Goal: Transaction & Acquisition: Obtain resource

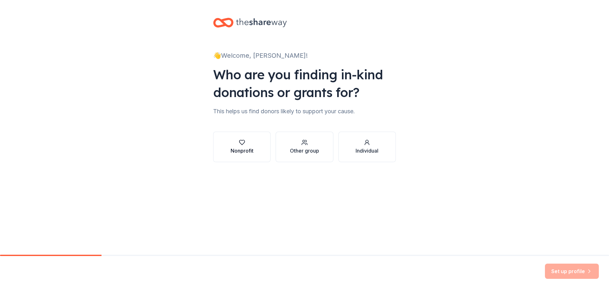
click at [231, 145] on div "button" at bounding box center [242, 142] width 23 height 6
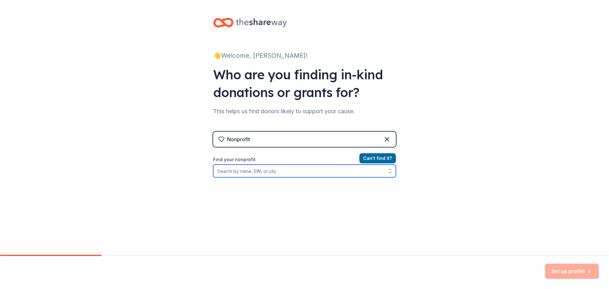
click at [268, 172] on input "Find your nonprofit" at bounding box center [304, 171] width 183 height 13
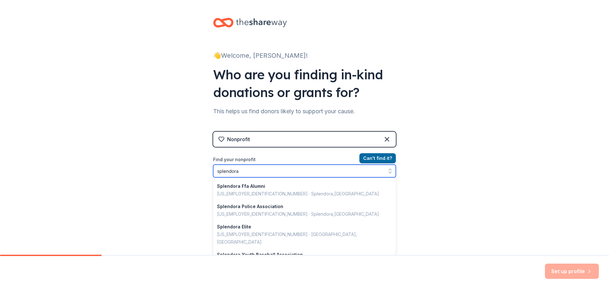
drag, startPoint x: 276, startPoint y: 170, endPoint x: 55, endPoint y: 168, distance: 221.5
click at [55, 168] on div "👋 Welcome, [PERSON_NAME]! Who are you finding in-kind donations or grants for? …" at bounding box center [304, 135] width 609 height 271
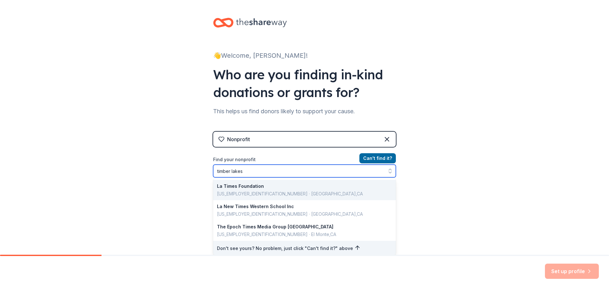
type input "timber lakes"
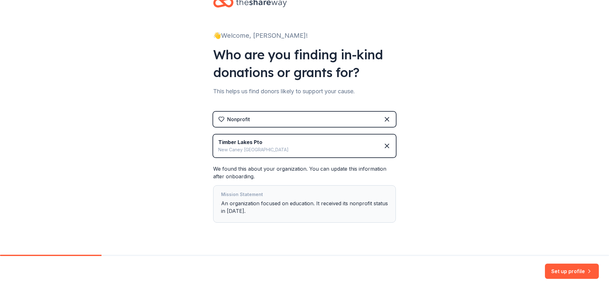
scroll to position [31, 0]
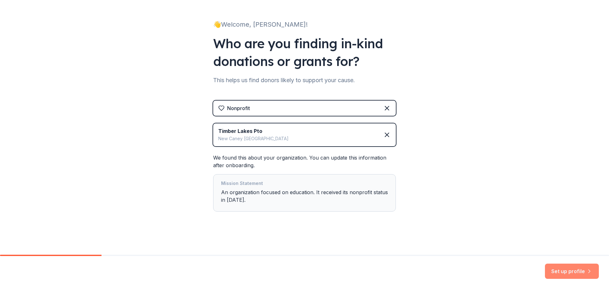
click at [569, 272] on button "Set up profile" at bounding box center [572, 271] width 54 height 15
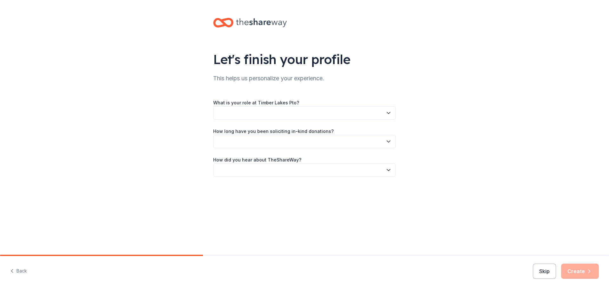
click at [284, 114] on button "button" at bounding box center [304, 112] width 183 height 13
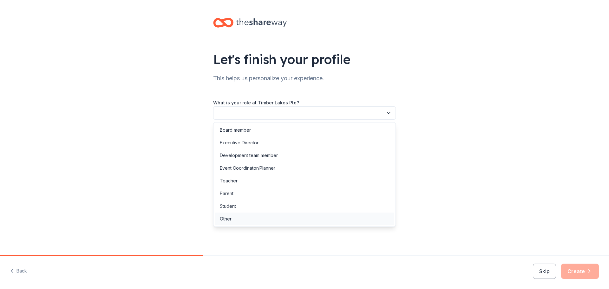
click at [232, 219] on div "Other" at bounding box center [305, 219] width 180 height 13
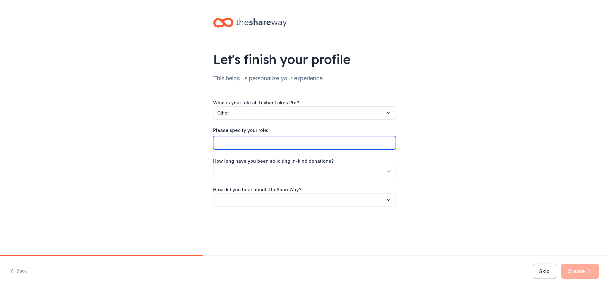
click at [236, 142] on input "Please specify your role:" at bounding box center [304, 142] width 183 height 13
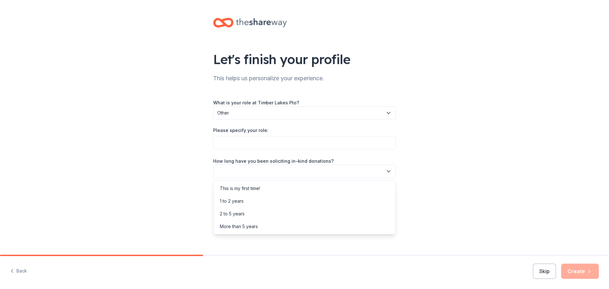
click at [321, 173] on button "button" at bounding box center [304, 171] width 183 height 13
click at [263, 187] on div "This is my first time!" at bounding box center [305, 188] width 180 height 13
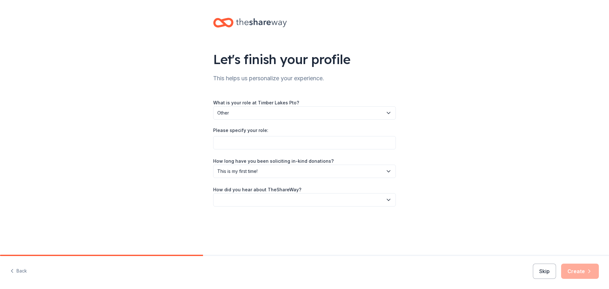
click at [286, 193] on button "button" at bounding box center [304, 199] width 183 height 13
click at [239, 245] on div "Social media" at bounding box center [233, 243] width 27 height 8
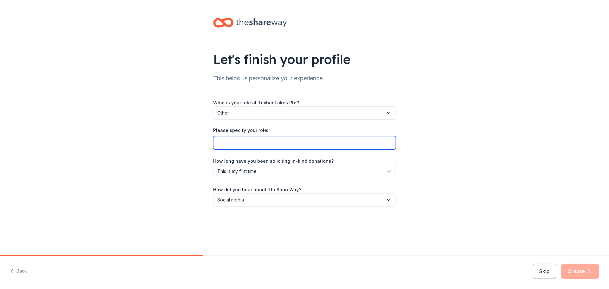
click at [239, 146] on input "Please specify your role:" at bounding box center [304, 142] width 183 height 13
drag, startPoint x: 582, startPoint y: 274, endPoint x: 423, endPoint y: 242, distance: 161.8
click at [580, 274] on div "Skip Create" at bounding box center [566, 271] width 66 height 15
click at [289, 144] on input "Please specify your role:" at bounding box center [304, 142] width 183 height 13
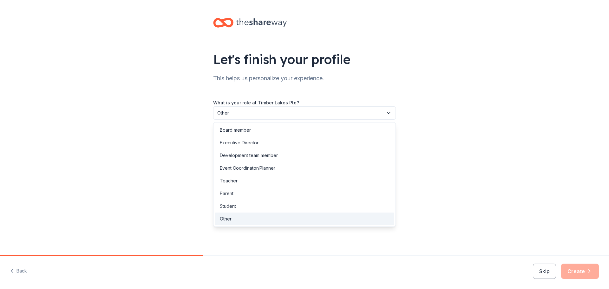
click at [321, 108] on button "Other" at bounding box center [304, 112] width 183 height 13
click at [232, 194] on div "Parent" at bounding box center [227, 194] width 14 height 8
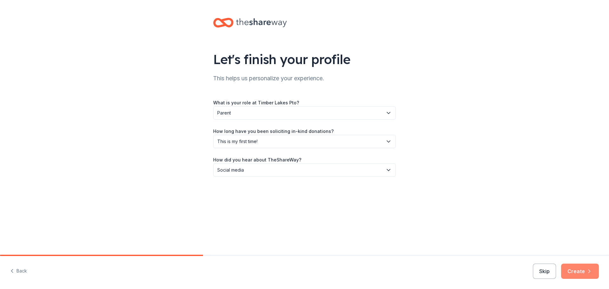
click at [576, 268] on button "Create" at bounding box center [580, 271] width 38 height 15
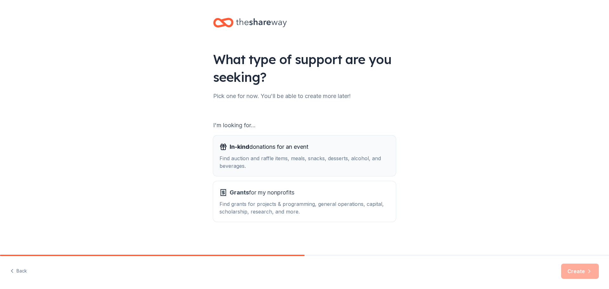
click at [309, 150] on div "In-kind donations for an event" at bounding box center [305, 147] width 170 height 10
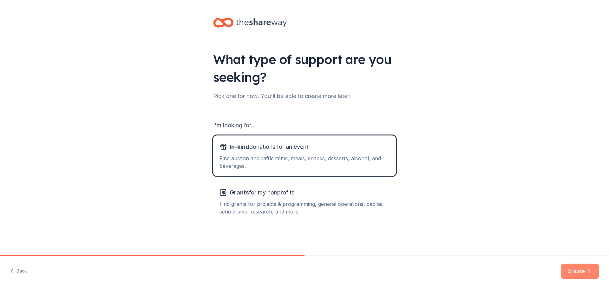
click at [574, 275] on button "Create" at bounding box center [580, 271] width 38 height 15
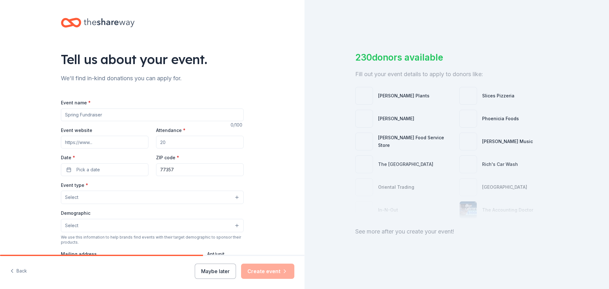
click at [415, 237] on div "230 donors available Fill out your event details to apply to donors like: [PERS…" at bounding box center [457, 144] width 305 height 289
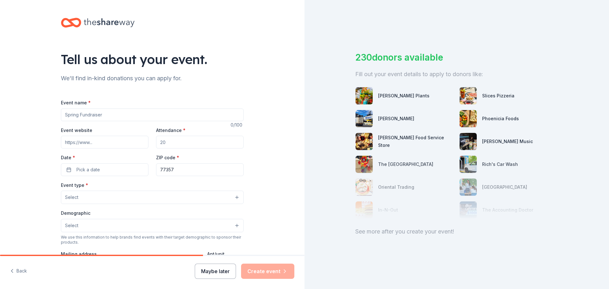
click at [218, 273] on button "Maybe later" at bounding box center [215, 271] width 41 height 15
click at [227, 272] on button "Maybe later" at bounding box center [215, 271] width 41 height 15
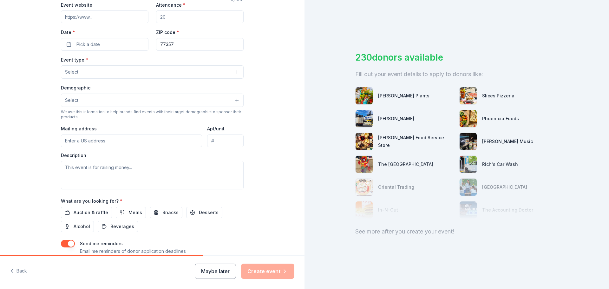
scroll to position [168, 0]
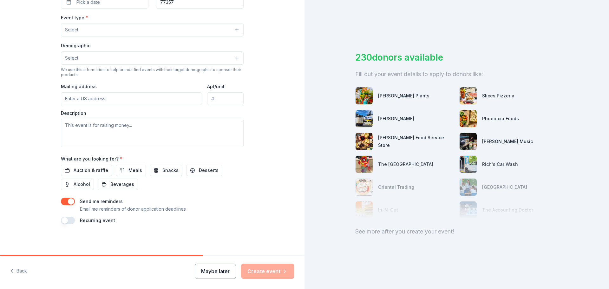
click at [232, 267] on button "Maybe later" at bounding box center [215, 271] width 41 height 15
click at [218, 271] on div "Maybe later Create event" at bounding box center [245, 271] width 100 height 15
drag, startPoint x: 266, startPoint y: 244, endPoint x: 252, endPoint y: 242, distance: 14.3
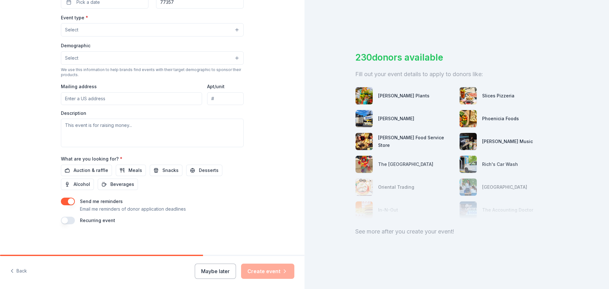
click at [266, 244] on div "Tell us about your event. We'll find in-kind donations you can apply for. Event…" at bounding box center [152, 43] width 305 height 422
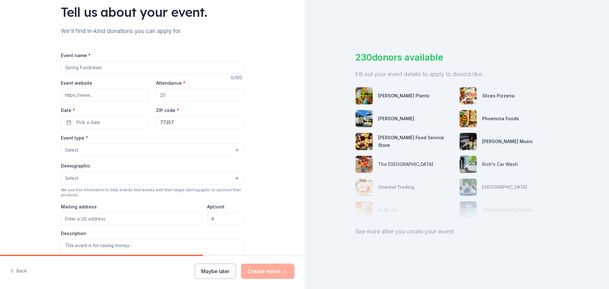
scroll to position [0, 0]
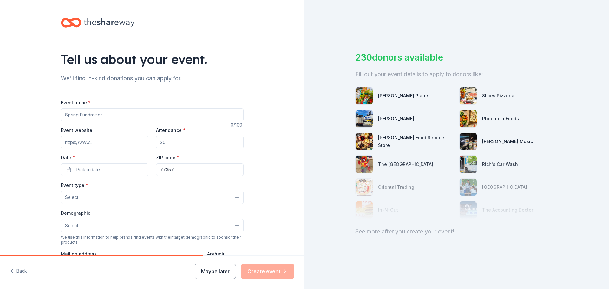
click at [409, 50] on div "230 donors available Fill out your event details to apply to donors like: [PERS…" at bounding box center [457, 144] width 305 height 289
click at [398, 234] on div "See more after you create your event!" at bounding box center [456, 232] width 203 height 10
click at [226, 277] on button "Maybe later" at bounding box center [215, 271] width 41 height 15
click at [226, 277] on div "Maybe later Create event" at bounding box center [245, 271] width 100 height 15
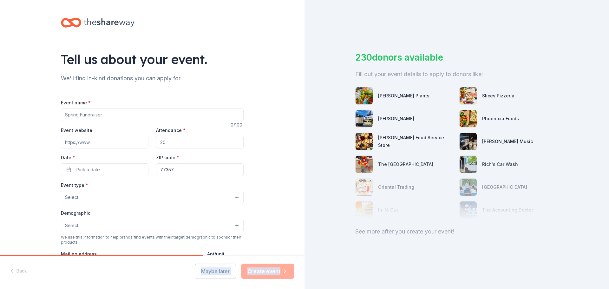
click at [226, 277] on div "Maybe later Create event" at bounding box center [245, 271] width 100 height 15
click at [218, 269] on div "Maybe later Create event" at bounding box center [245, 271] width 100 height 15
click at [294, 251] on div "Tell us about your event. We'll find in-kind donations you can apply for. Event…" at bounding box center [152, 211] width 305 height 422
click at [189, 255] on div "Mailing address" at bounding box center [131, 261] width 141 height 23
drag, startPoint x: 190, startPoint y: 255, endPoint x: 312, endPoint y: 144, distance: 164.2
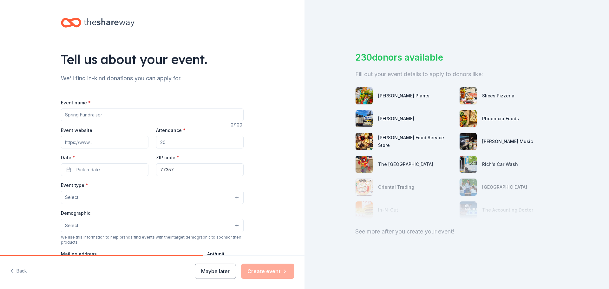
click at [193, 254] on div "Mailing address" at bounding box center [131, 261] width 141 height 23
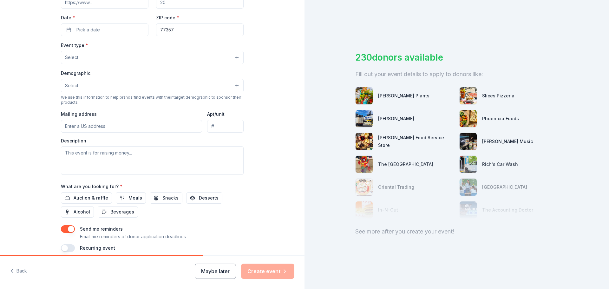
scroll to position [168, 0]
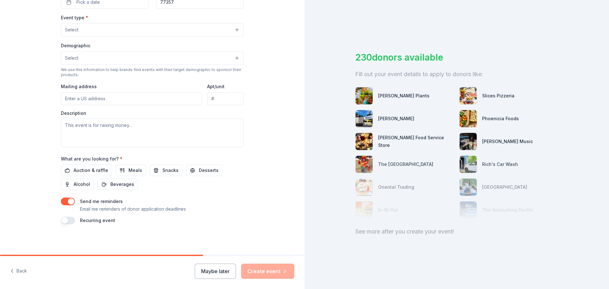
click at [73, 200] on div "Send me reminders Email me reminders of donor application deadlines" at bounding box center [152, 205] width 183 height 15
click at [65, 203] on button "button" at bounding box center [68, 202] width 14 height 8
click at [222, 274] on button "Maybe later" at bounding box center [215, 271] width 41 height 15
click at [222, 274] on div "Maybe later Create event" at bounding box center [245, 271] width 100 height 15
click at [222, 267] on button "Maybe later" at bounding box center [215, 271] width 41 height 15
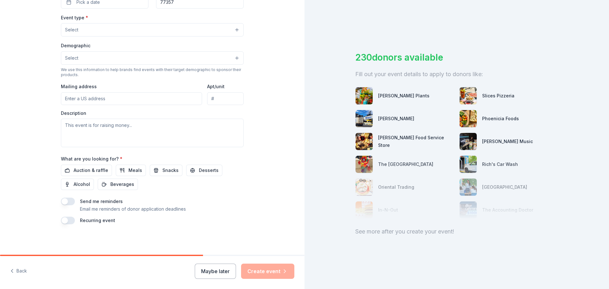
click at [421, 233] on div "See more after you create your event!" at bounding box center [456, 232] width 203 height 10
drag, startPoint x: 429, startPoint y: 143, endPoint x: 377, endPoint y: 145, distance: 51.5
click at [377, 145] on div "[PERSON_NAME] Food Service Store" at bounding box center [404, 142] width 99 height 18
click at [439, 233] on div "See more after you create your event!" at bounding box center [456, 232] width 203 height 10
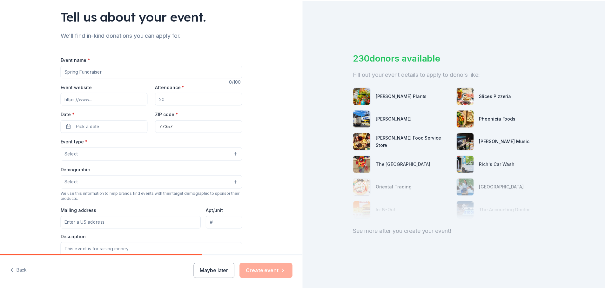
scroll to position [41, 0]
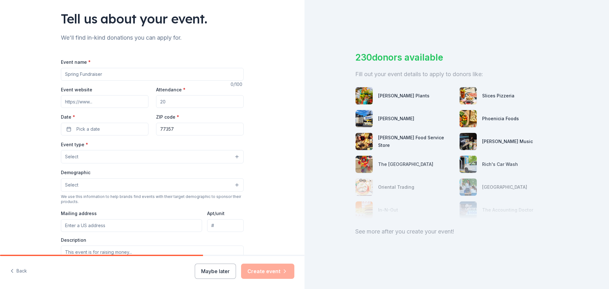
click at [100, 75] on input "Event name *" at bounding box center [152, 74] width 183 height 13
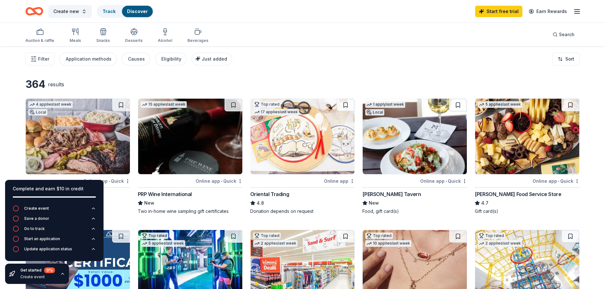
click at [65, 275] on div "Get started 0 % Create event" at bounding box center [37, 274] width 64 height 20
click at [63, 274] on icon "button" at bounding box center [62, 273] width 5 height 5
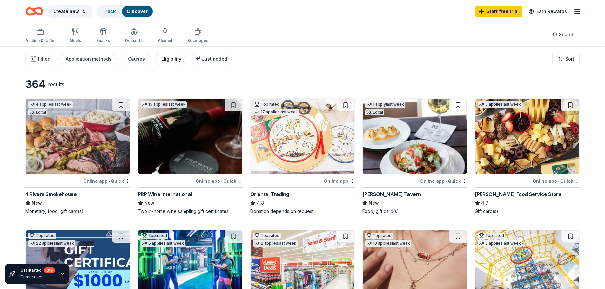
click at [178, 61] on button "Eligibility" at bounding box center [170, 59] width 31 height 13
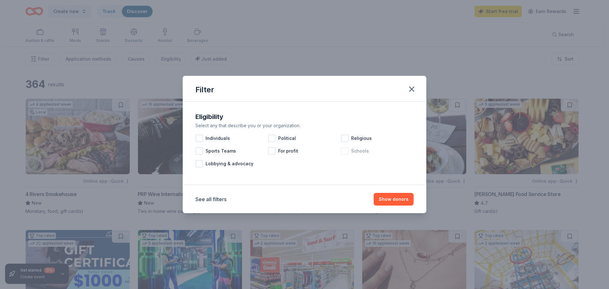
click at [351, 150] on span "Schools" at bounding box center [360, 151] width 18 height 8
click at [389, 202] on button "Show 346 donors" at bounding box center [389, 199] width 49 height 13
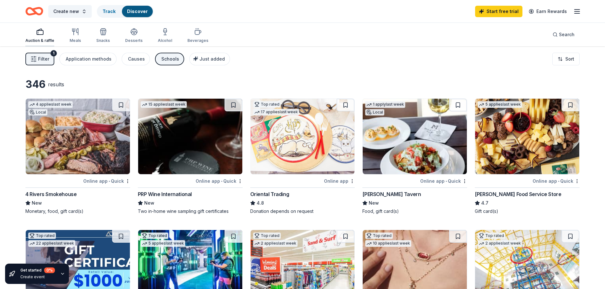
click at [41, 29] on icon "button" at bounding box center [39, 30] width 4 height 2
click at [72, 11] on span "Create new" at bounding box center [66, 12] width 26 height 8
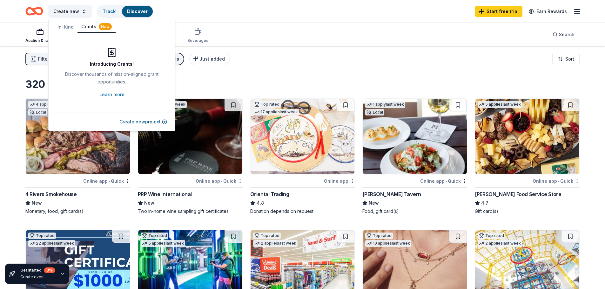
click at [101, 27] on div "New" at bounding box center [105, 26] width 13 height 7
click at [58, 26] on button "In-Kind" at bounding box center [66, 26] width 24 height 11
click at [300, 60] on div "Filter 1 Application methods Causes Schools Just added Sort" at bounding box center [302, 58] width 605 height 25
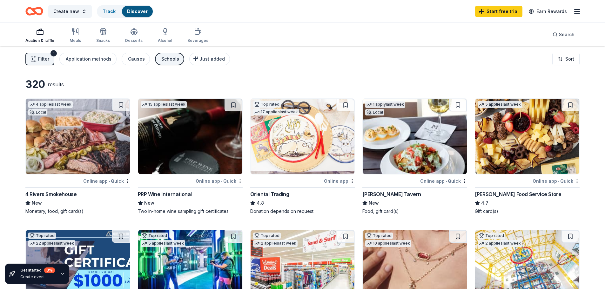
click at [43, 56] on span "Filter" at bounding box center [43, 59] width 11 height 8
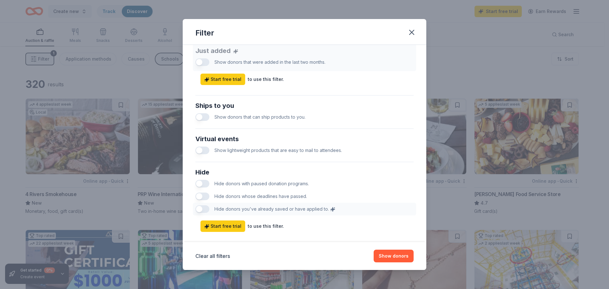
scroll to position [264, 0]
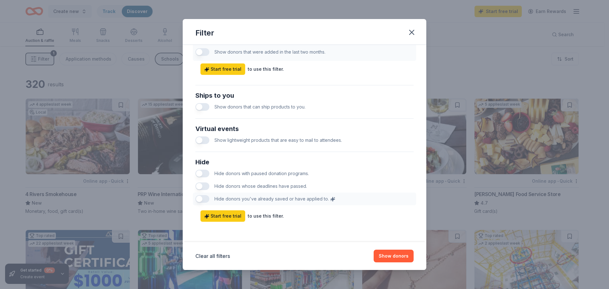
click at [203, 108] on button "button" at bounding box center [203, 107] width 14 height 8
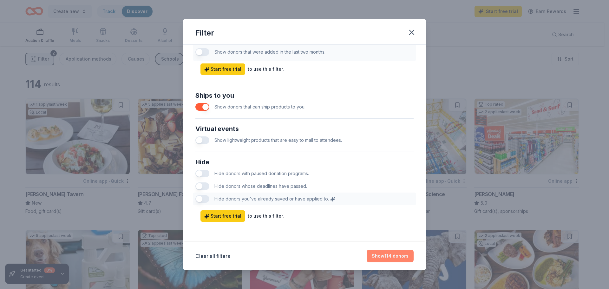
click at [393, 255] on button "Show 114 donors" at bounding box center [390, 256] width 47 height 13
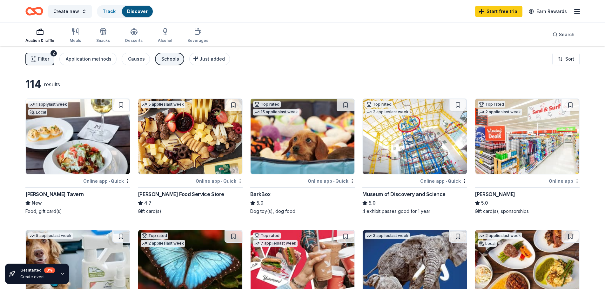
click at [190, 147] on img at bounding box center [190, 137] width 104 height 76
click at [43, 54] on button "Filter 2" at bounding box center [39, 59] width 29 height 13
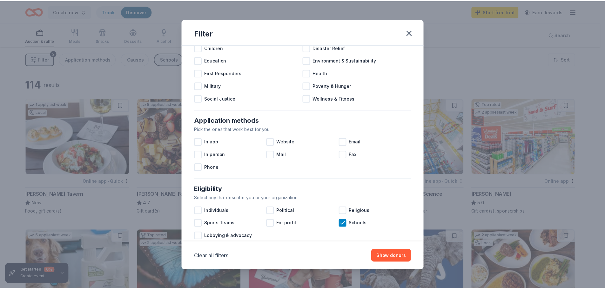
scroll to position [95, 0]
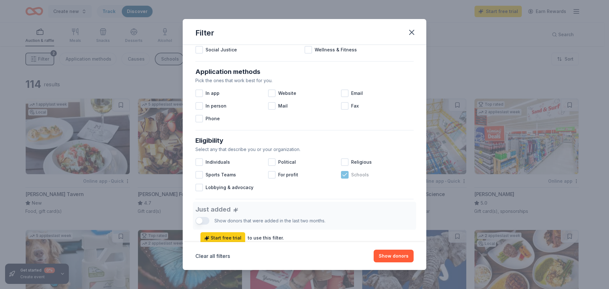
click at [346, 175] on div "Schools" at bounding box center [377, 175] width 73 height 13
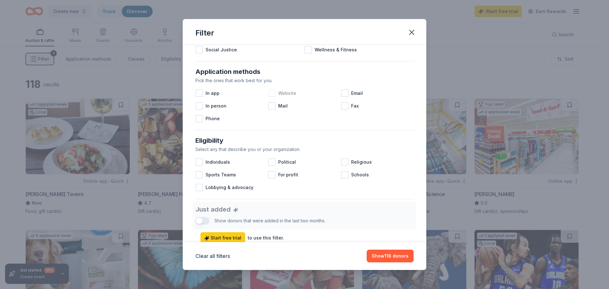
click at [271, 96] on div at bounding box center [272, 93] width 8 height 8
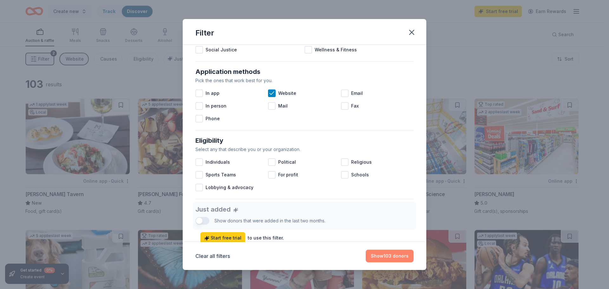
click at [404, 257] on button "Show 103 donors" at bounding box center [390, 256] width 48 height 13
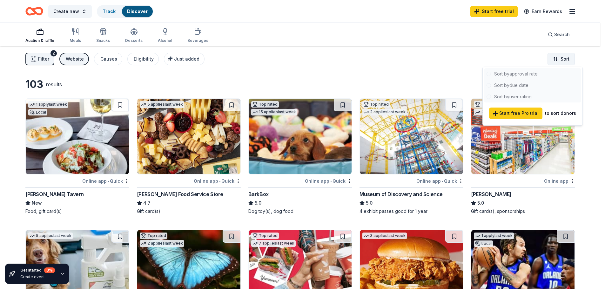
click at [571, 58] on html "Create new Track Discover Start free trial Earn Rewards Auction & raffle Meals …" at bounding box center [302, 144] width 605 height 289
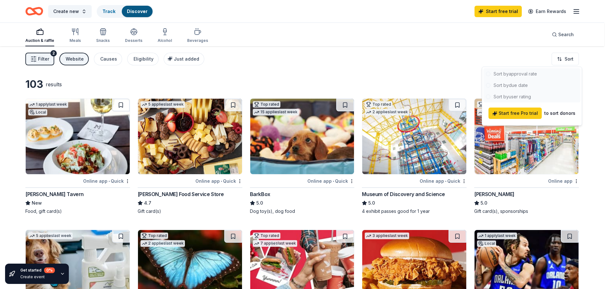
click at [451, 66] on html "Create new Track Discover Start free trial Earn Rewards Auction & raffle Meals …" at bounding box center [304, 144] width 609 height 289
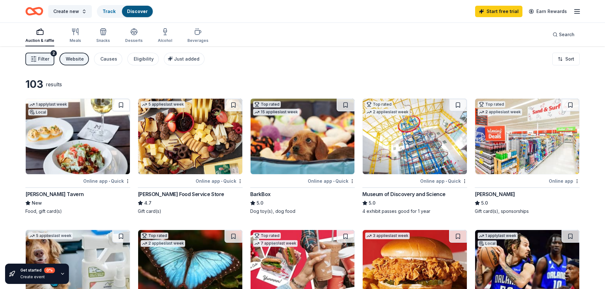
click at [581, 11] on div "Create new Track Discover Start free trial Earn Rewards" at bounding box center [302, 11] width 605 height 23
click at [577, 11] on icon "button" at bounding box center [577, 12] width 8 height 8
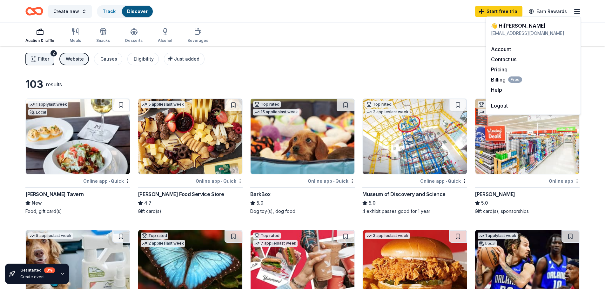
click at [577, 11] on icon "button" at bounding box center [577, 12] width 8 height 8
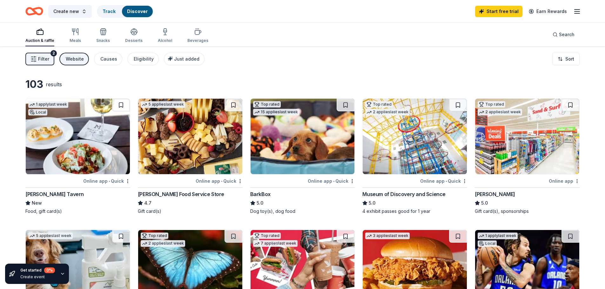
click at [36, 61] on line "button" at bounding box center [35, 61] width 1 height 0
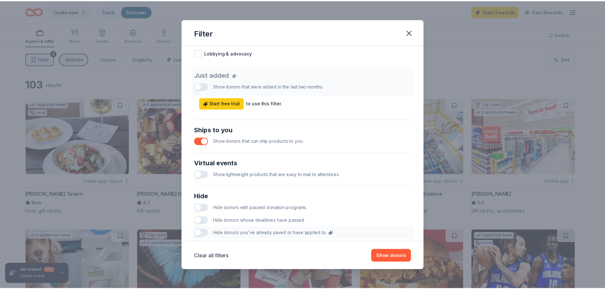
scroll to position [264, 0]
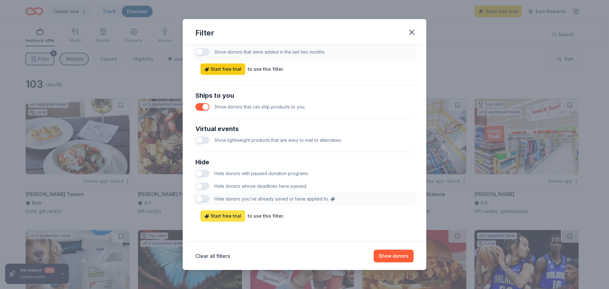
click at [233, 215] on span "Start free trial" at bounding box center [222, 216] width 37 height 8
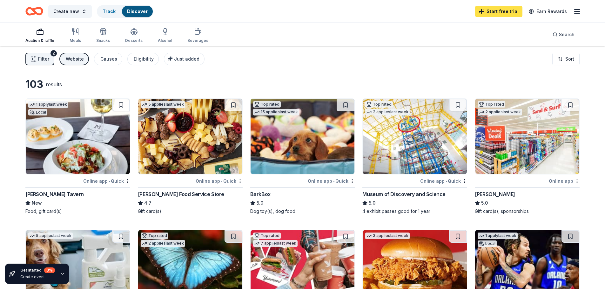
click at [510, 8] on link "Start free trial" at bounding box center [498, 11] width 47 height 11
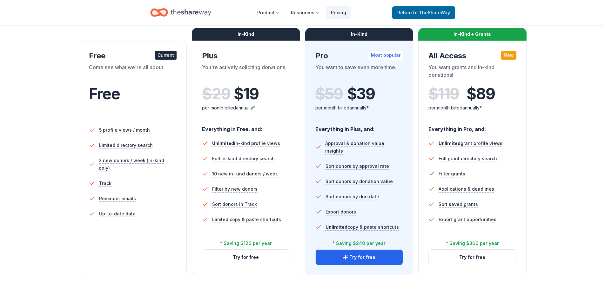
scroll to position [95, 0]
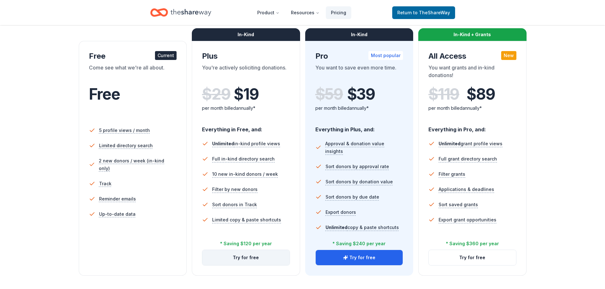
click at [237, 259] on button "Try for free" at bounding box center [245, 257] width 87 height 15
